Goal: Task Accomplishment & Management: Use online tool/utility

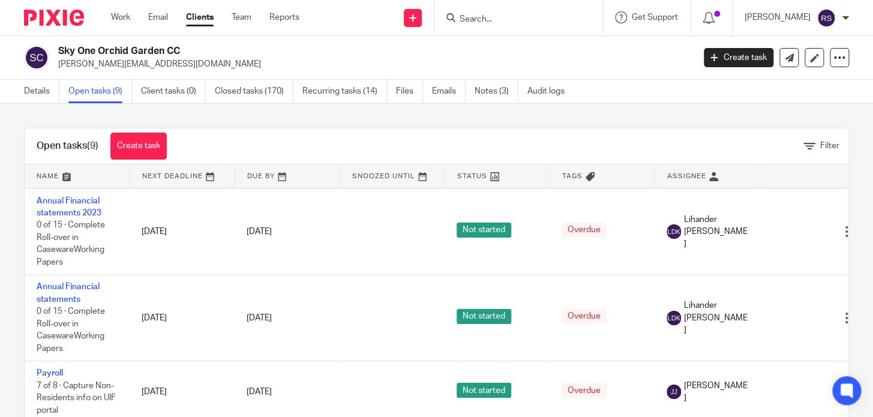
click at [514, 22] on input "Search" at bounding box center [513, 19] width 108 height 11
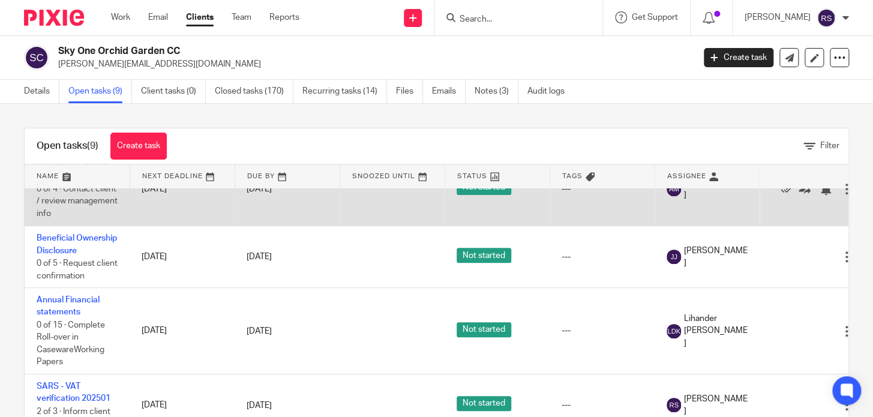
scroll to position [400, 0]
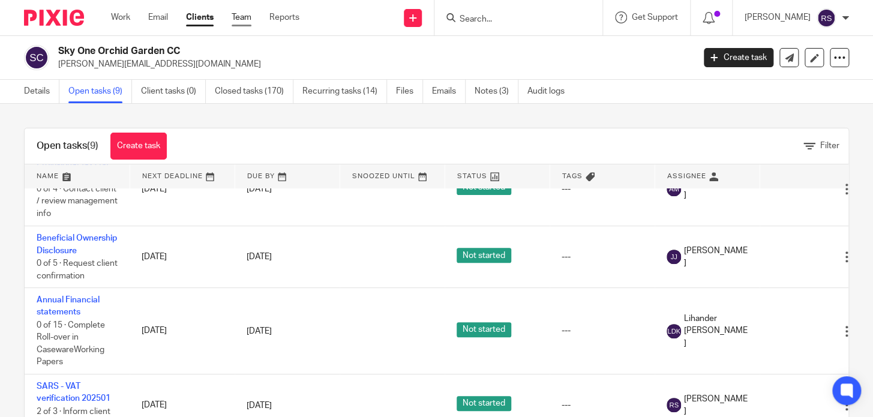
click at [241, 17] on link "Team" at bounding box center [242, 17] width 20 height 12
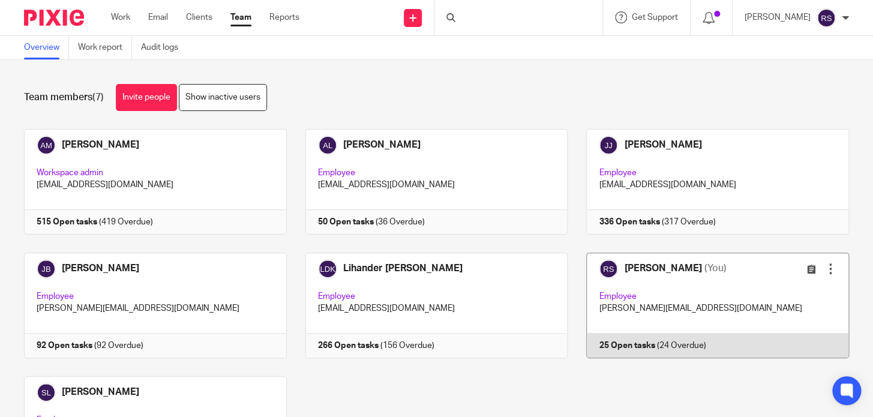
click at [670, 322] on link at bounding box center [708, 306] width 281 height 106
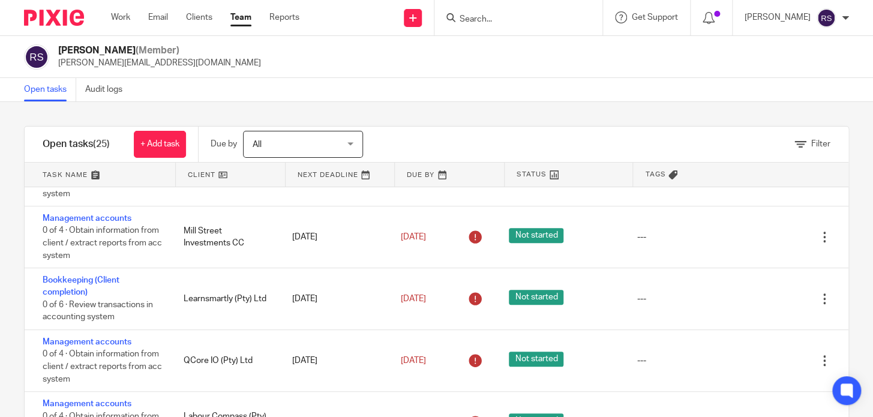
scroll to position [272, 0]
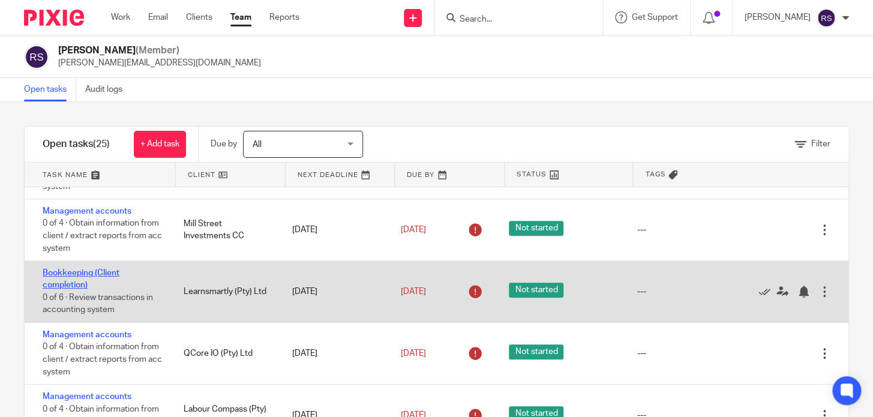
click at [76, 277] on link "Bookkeeping (Client completion)" at bounding box center [81, 279] width 77 height 20
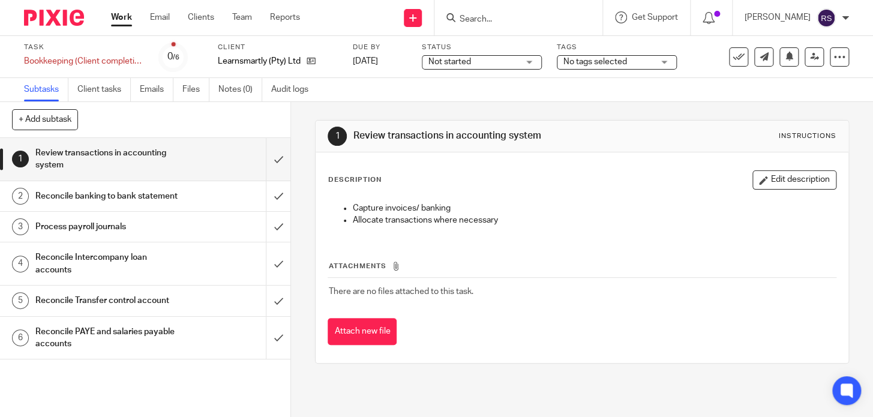
click at [140, 233] on h1 "Process payroll journals" at bounding box center [108, 227] width 146 height 18
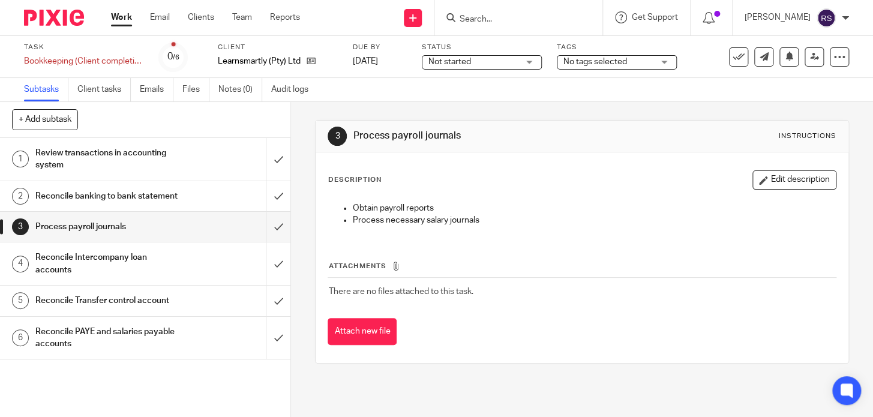
drag, startPoint x: 412, startPoint y: 144, endPoint x: 350, endPoint y: 146, distance: 61.9
click at [350, 146] on div "3 Process payroll journals Instructions" at bounding box center [582, 137] width 532 height 32
copy h1 "Process payroll journals"
click at [103, 341] on h1 "Reconcile PAYE and salaries payable accounts" at bounding box center [108, 338] width 146 height 31
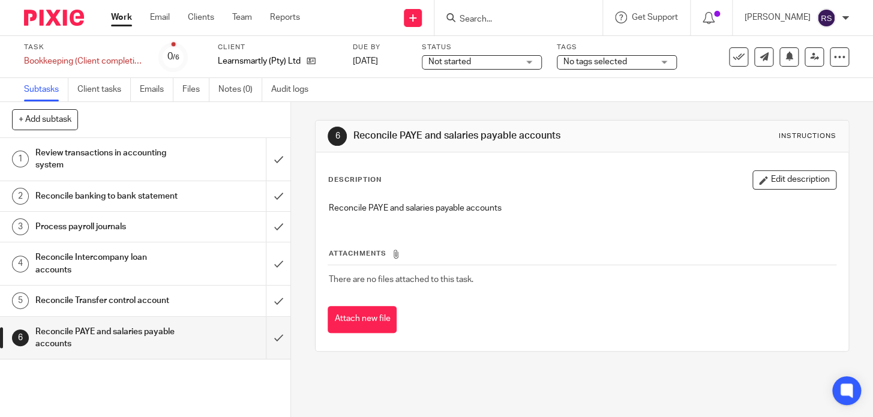
drag, startPoint x: 571, startPoint y: 140, endPoint x: 347, endPoint y: 142, distance: 223.9
click at [347, 147] on div "6 Reconcile PAYE and salaries payable accounts Instructions" at bounding box center [582, 137] width 532 height 32
copy div "Reconcile PAYE and salaries payable accounts"
